Goal: Information Seeking & Learning: Compare options

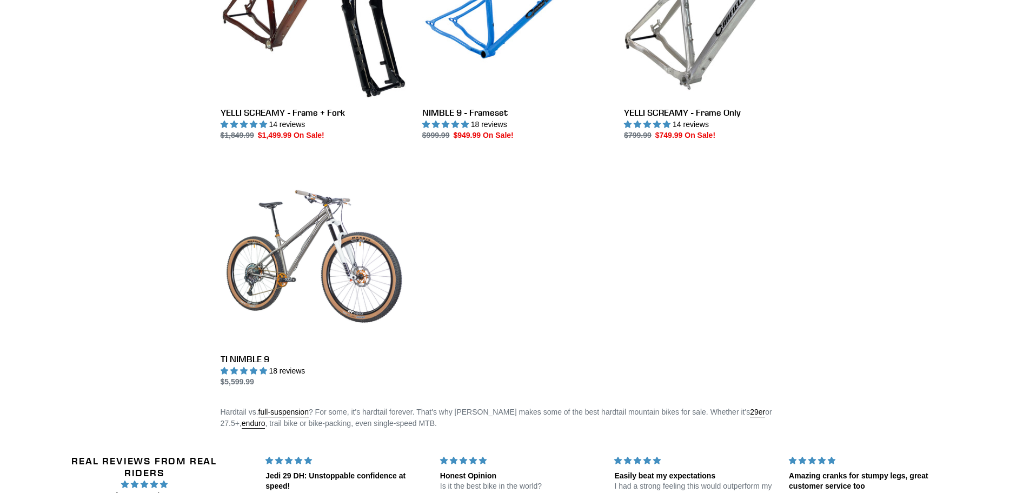
scroll to position [324, 0]
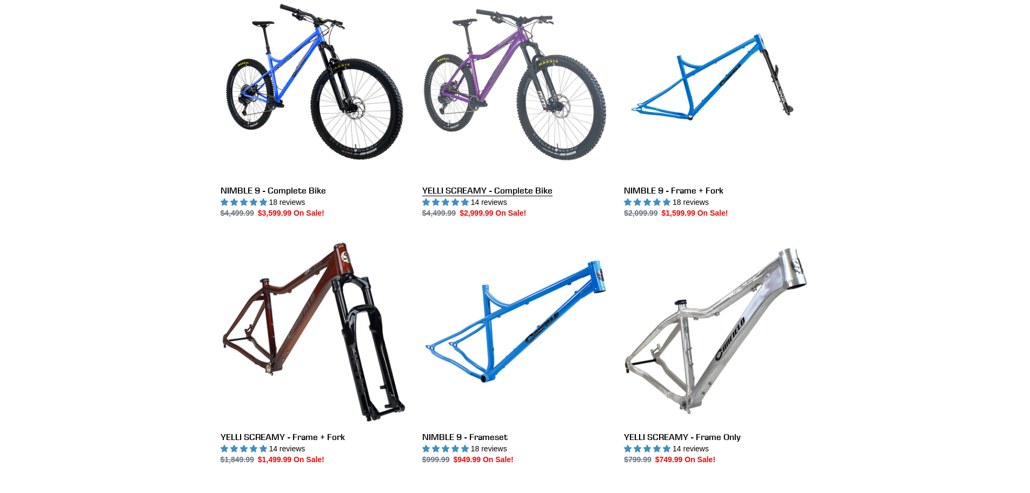
click at [496, 82] on link "YELLI SCREAMY - Complete Bike" at bounding box center [514, 106] width 185 height 228
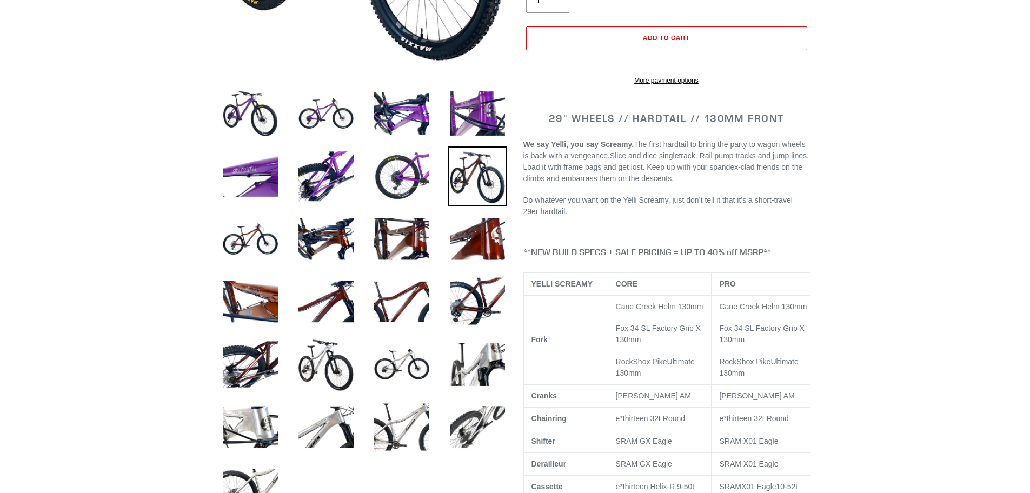
select select "highest-rating"
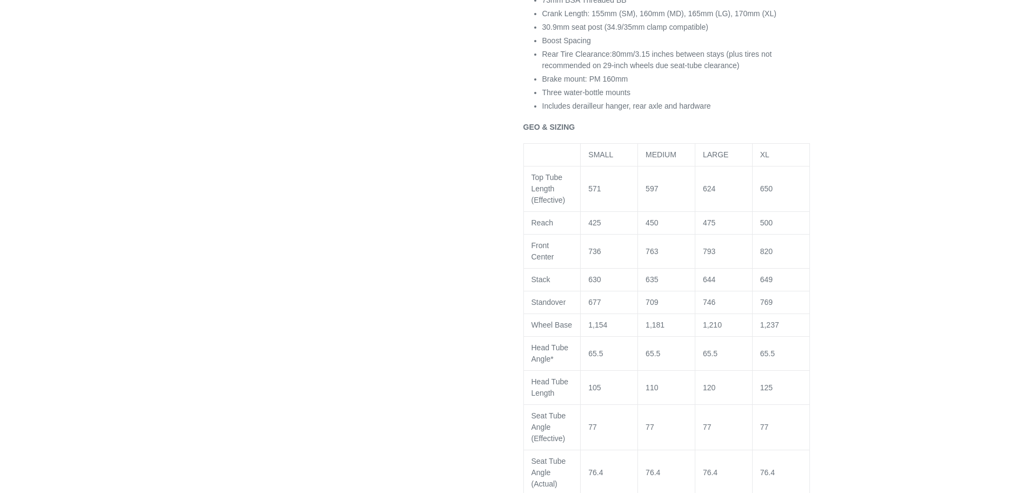
scroll to position [1297, 0]
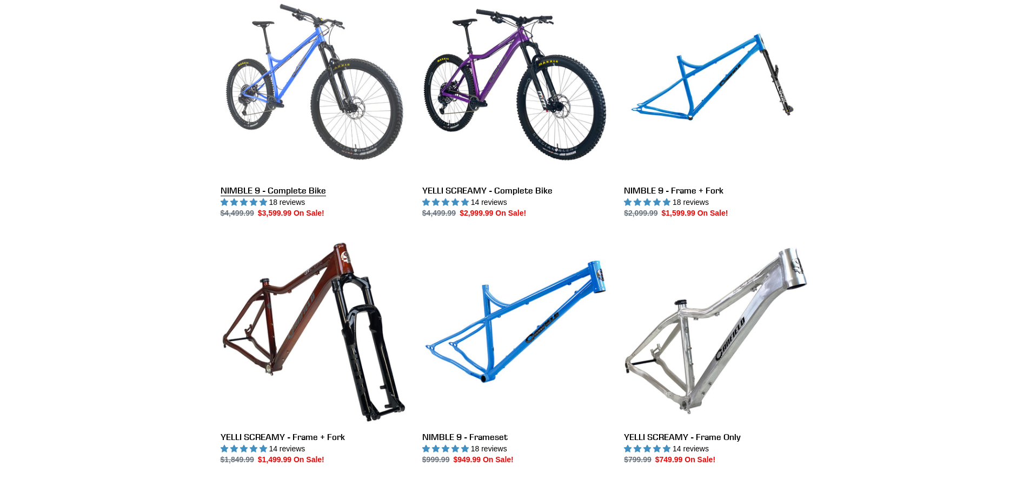
click at [311, 119] on link "NIMBLE 9 - Complete Bike" at bounding box center [313, 106] width 185 height 228
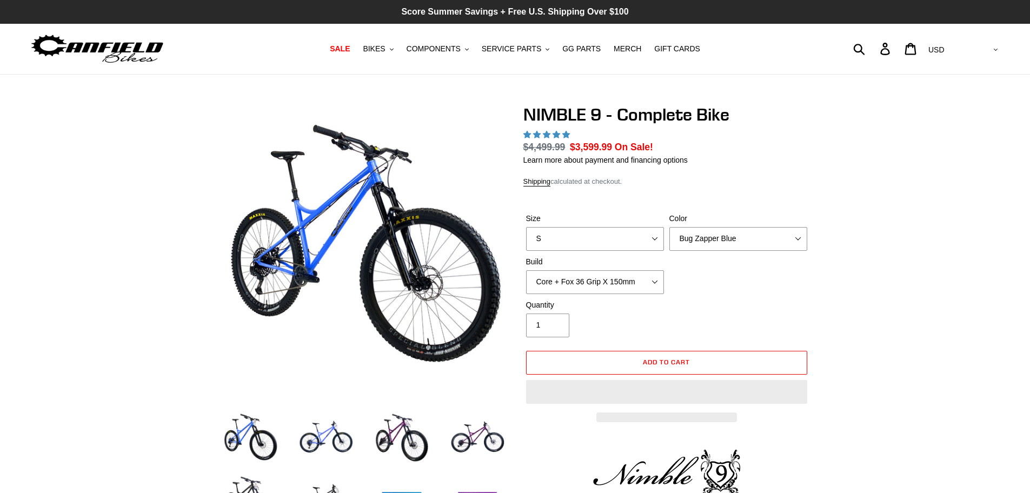
select select "highest-rating"
